Goal: Transaction & Acquisition: Purchase product/service

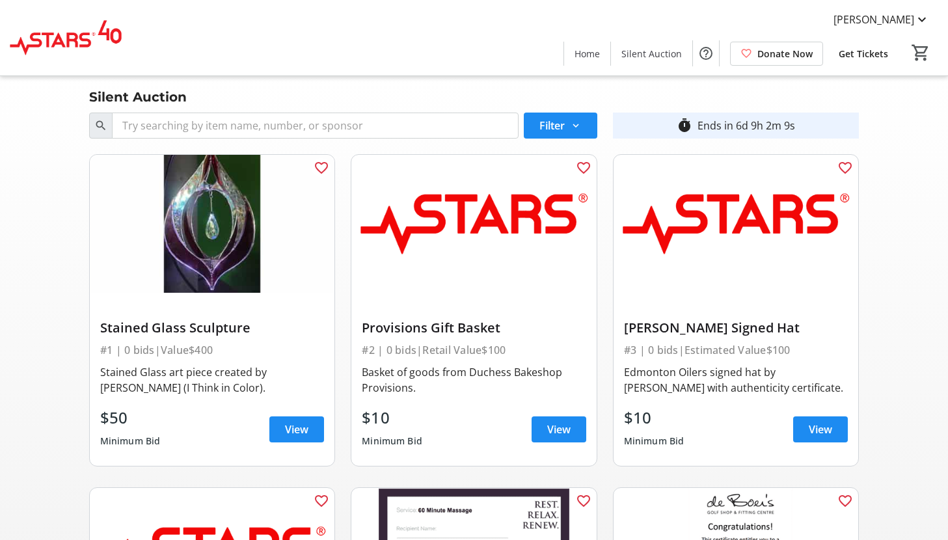
click at [790, 51] on span "Donate Now" at bounding box center [784, 54] width 55 height 14
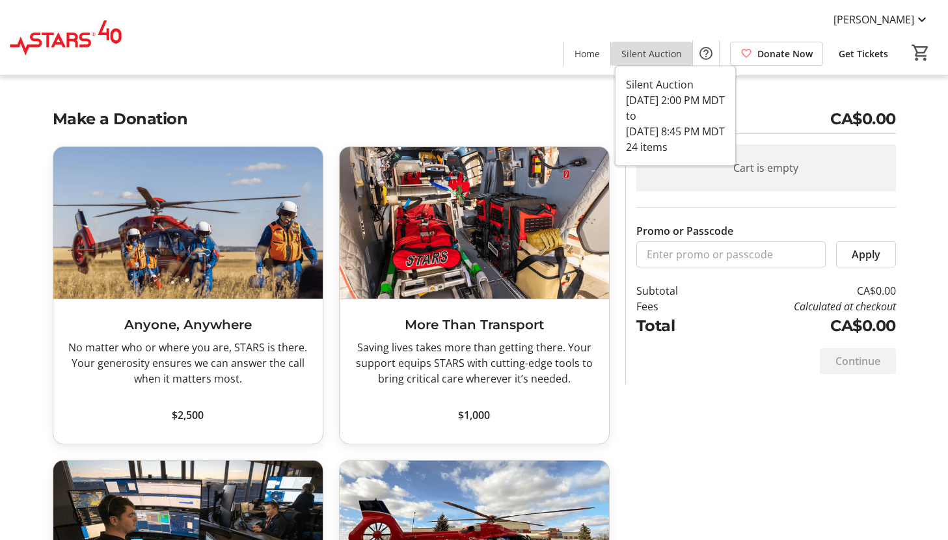
click at [661, 53] on span "Silent Auction" at bounding box center [651, 54] width 60 height 14
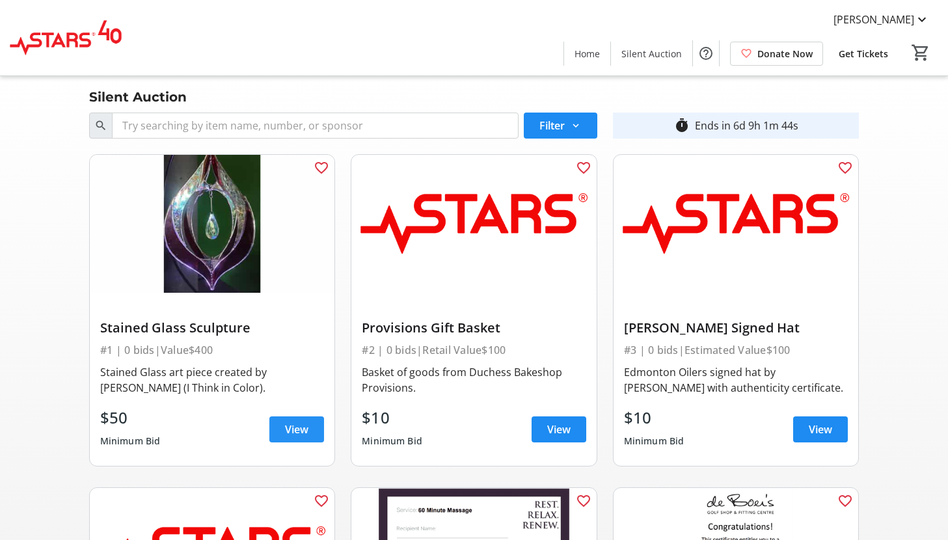
click at [293, 428] on span "View" at bounding box center [296, 429] width 23 height 16
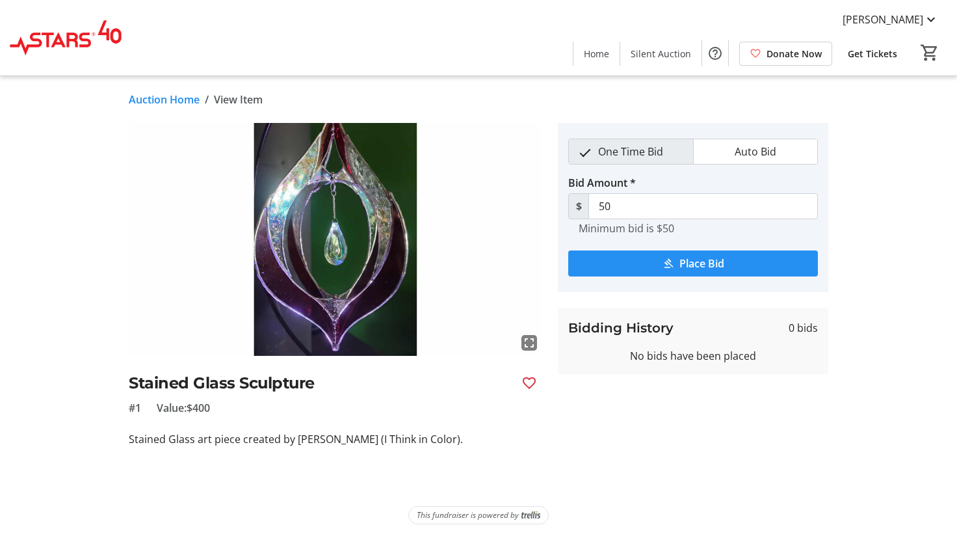
click at [676, 260] on span "submit" at bounding box center [693, 263] width 250 height 31
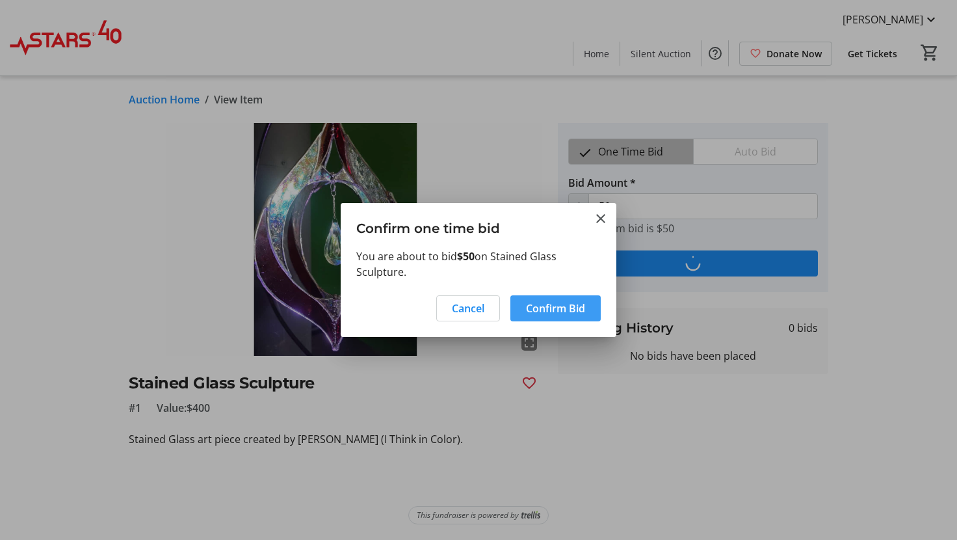
click at [557, 306] on span "Confirm Bid" at bounding box center [555, 308] width 59 height 16
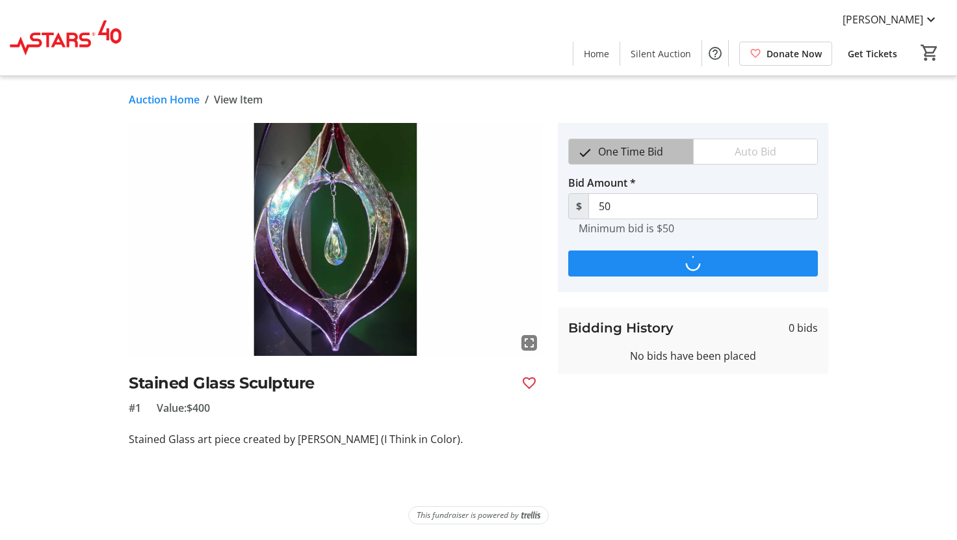
type input "60"
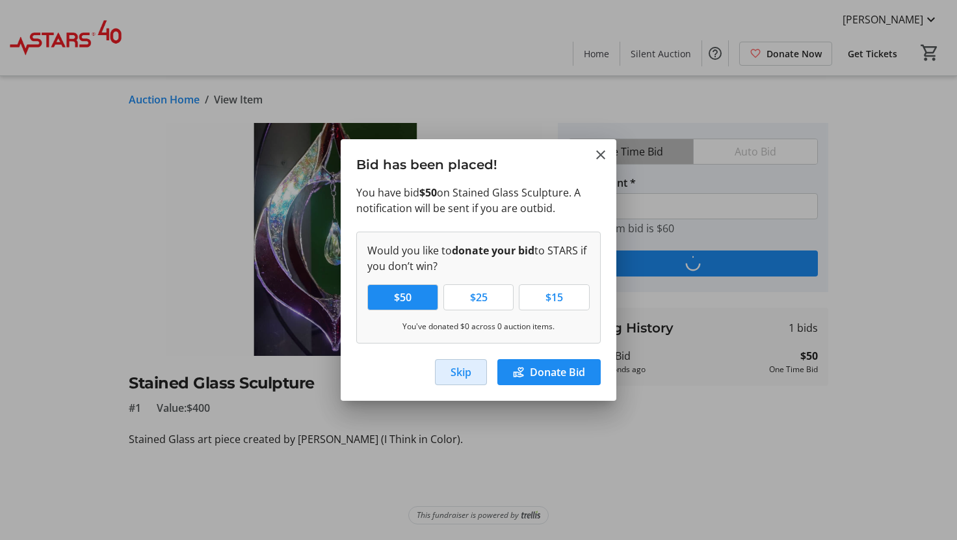
click at [457, 371] on span "Skip" at bounding box center [461, 372] width 21 height 16
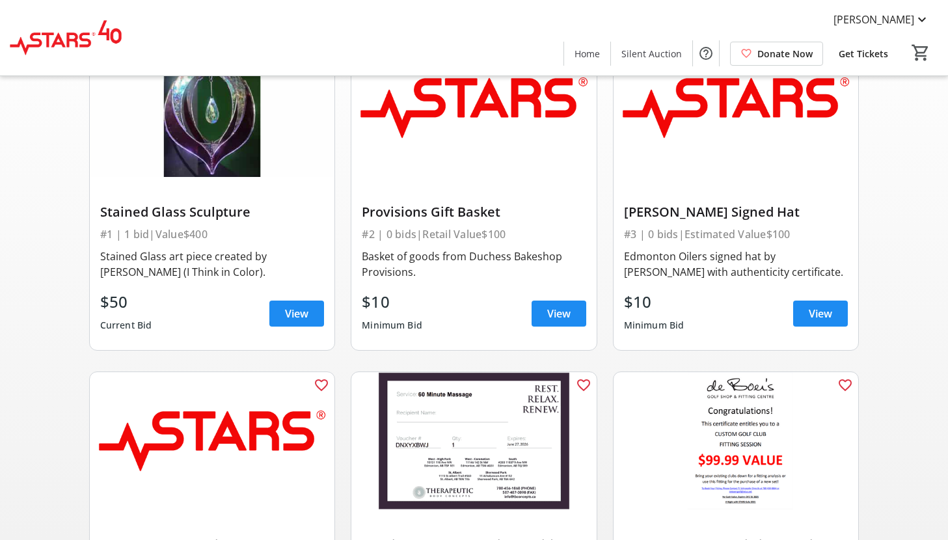
scroll to position [112, 0]
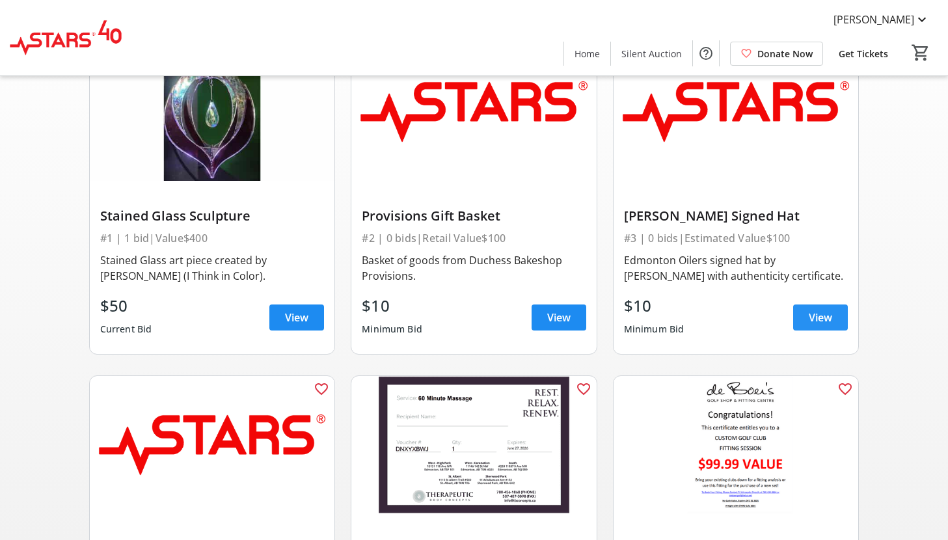
click at [816, 315] on span "View" at bounding box center [819, 318] width 23 height 16
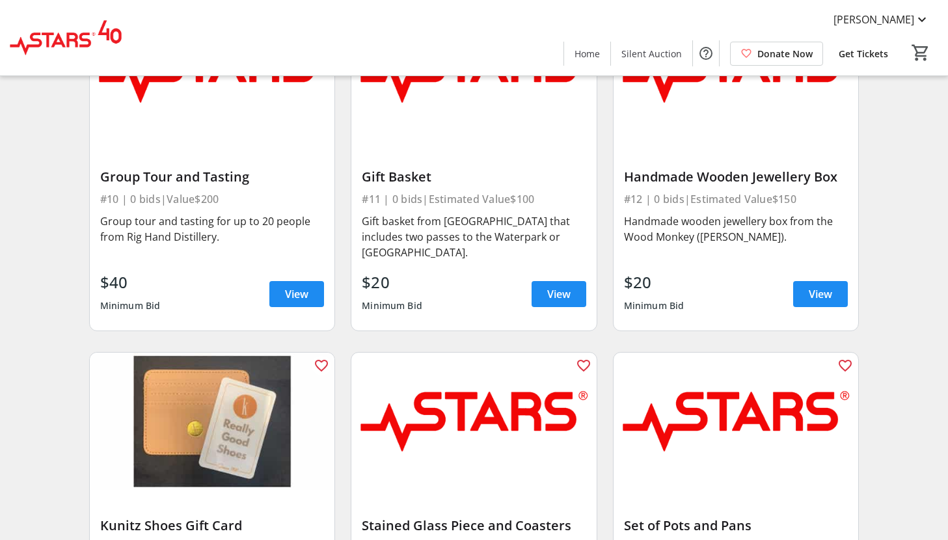
scroll to position [1182, 0]
